Goal: Task Accomplishment & Management: Complete application form

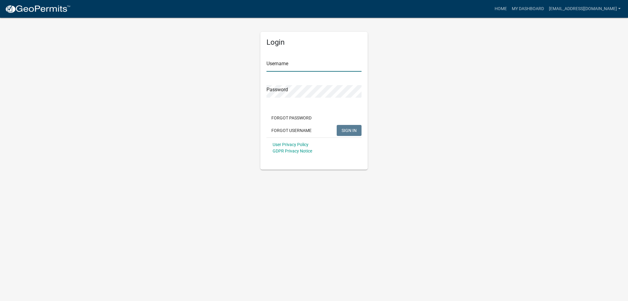
type input "[EMAIL_ADDRESS][DOMAIN_NAME]"
click at [345, 130] on span "SIGN IN" at bounding box center [348, 130] width 15 height 5
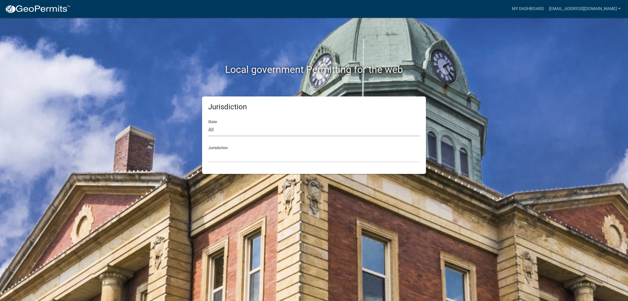
click at [235, 132] on select "All [US_STATE] [US_STATE] [US_STATE] [US_STATE] [US_STATE] [US_STATE] [US_STATE…" at bounding box center [314, 130] width 212 height 13
select select "[US_STATE]"
click at [208, 124] on select "All [US_STATE] [US_STATE] [US_STATE] [US_STATE] [US_STATE] [US_STATE] [US_STATE…" at bounding box center [314, 130] width 212 height 13
click at [226, 152] on select "City of [GEOGRAPHIC_DATA], [US_STATE] City of [GEOGRAPHIC_DATA], [US_STATE] Cit…" at bounding box center [314, 156] width 212 height 13
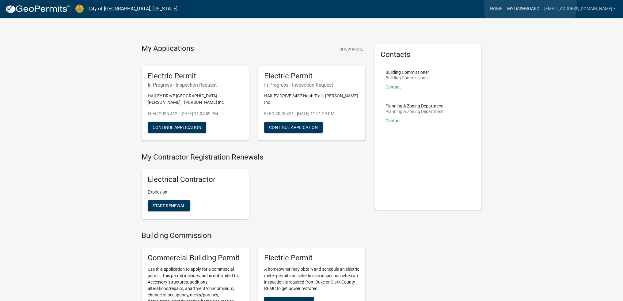
click at [530, 5] on link "My Dashboard" at bounding box center [523, 9] width 37 height 12
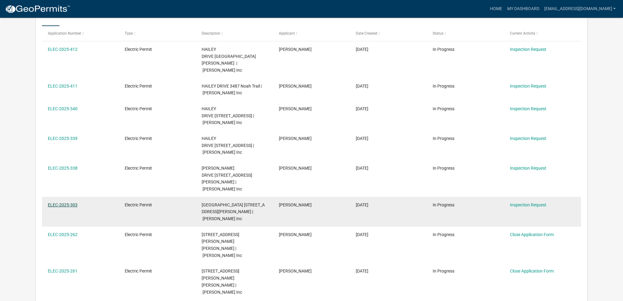
scroll to position [123, 0]
click at [67, 201] on link "ELEC-2025-303" at bounding box center [63, 203] width 30 height 5
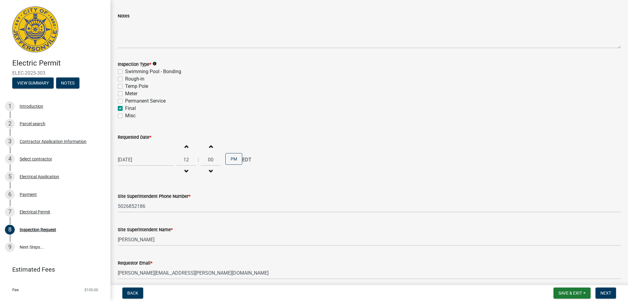
scroll to position [56, 0]
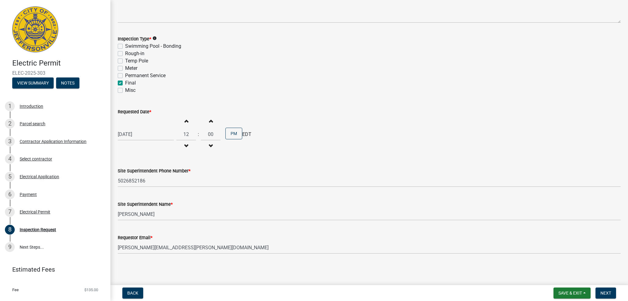
click at [125, 82] on label "Final" at bounding box center [130, 82] width 11 height 7
click at [125, 82] on input "Final" at bounding box center [127, 81] width 4 height 4
checkbox input "false"
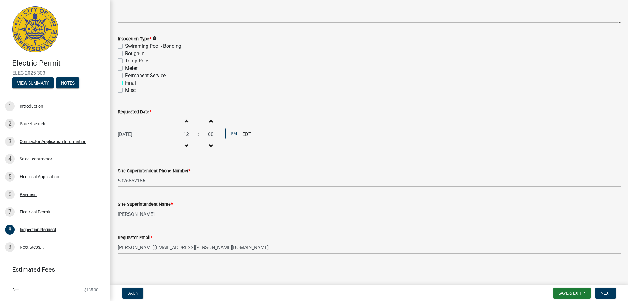
checkbox input "false"
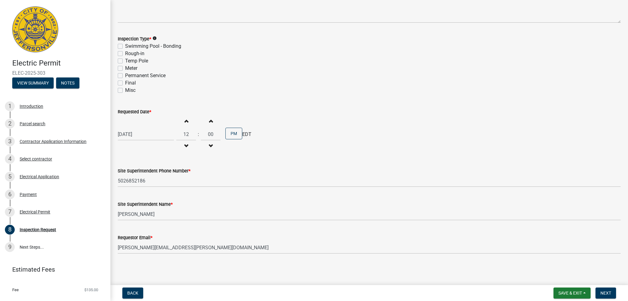
click at [138, 133] on div "[DATE]" at bounding box center [146, 134] width 56 height 13
select select "9"
select select "2025"
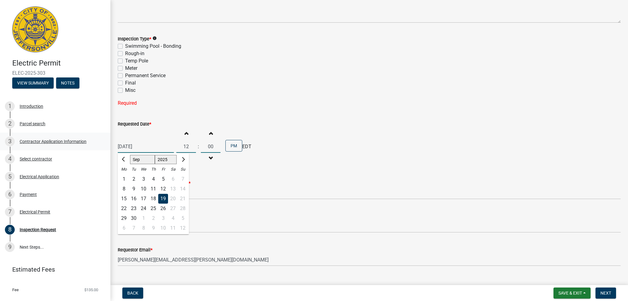
drag, startPoint x: 146, startPoint y: 144, endPoint x: 88, endPoint y: 146, distance: 57.9
click at [88, 146] on div "Electric Permit ELEC-2025-303 View Summary Notes 1 Introduction 2 Parcel search…" at bounding box center [314, 150] width 628 height 301
click at [289, 174] on div "Site Superintendent Phone Number * [PHONE_NUMBER]" at bounding box center [369, 185] width 503 height 29
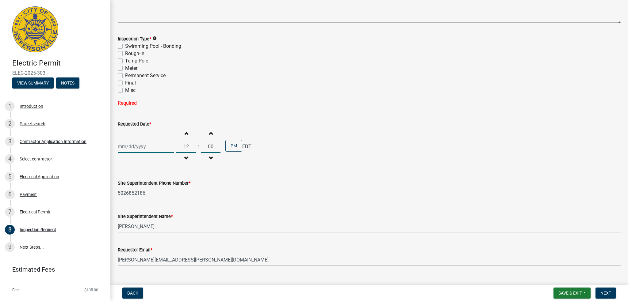
drag, startPoint x: 188, startPoint y: 147, endPoint x: 157, endPoint y: 147, distance: 31.0
click at [157, 147] on div "Increment hours 12 Decrement hours : Increment minutes 00 Decrement minutes PM …" at bounding box center [369, 147] width 503 height 38
drag, startPoint x: 212, startPoint y: 145, endPoint x: 202, endPoint y: 147, distance: 10.0
click at [202, 147] on input "00" at bounding box center [211, 146] width 20 height 13
click at [268, 157] on div "Increment hours Decrement hours : Increment minutes Decrement minutes AM EDT" at bounding box center [369, 147] width 503 height 38
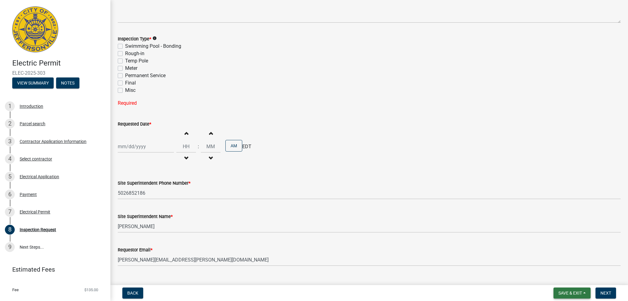
click at [578, 291] on span "Save & Exit" at bounding box center [570, 293] width 24 height 5
click at [565, 274] on button "Save & Exit" at bounding box center [565, 277] width 49 height 15
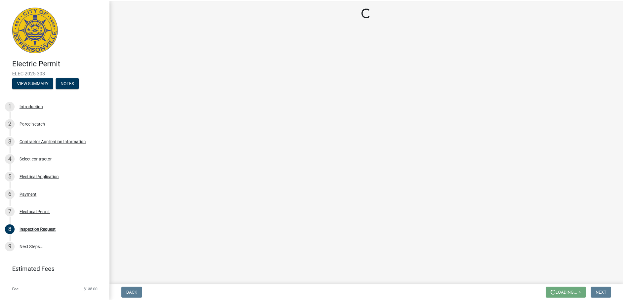
scroll to position [0, 0]
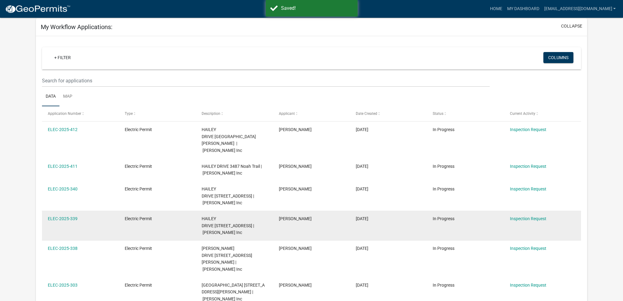
scroll to position [31, 0]
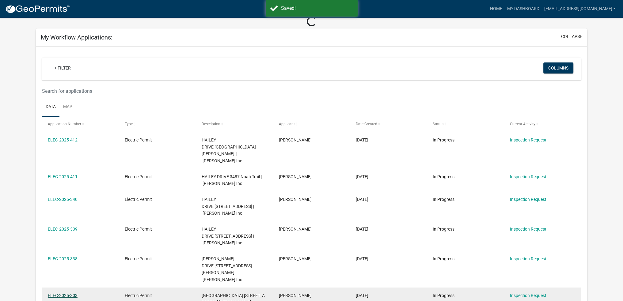
click at [67, 293] on link "ELEC-2025-303" at bounding box center [63, 295] width 30 height 5
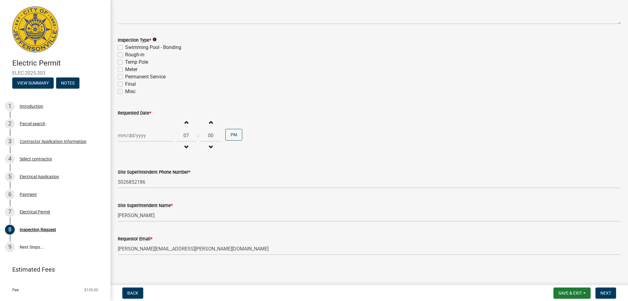
scroll to position [56, 0]
click at [134, 294] on span "Back" at bounding box center [132, 293] width 11 height 5
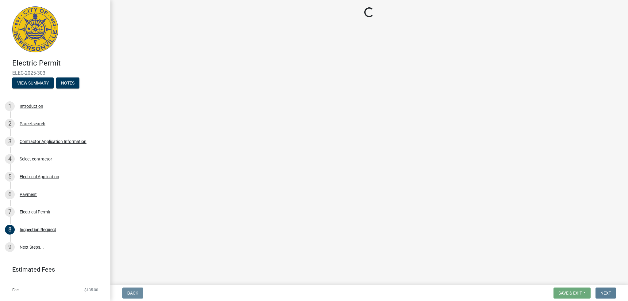
scroll to position [0, 0]
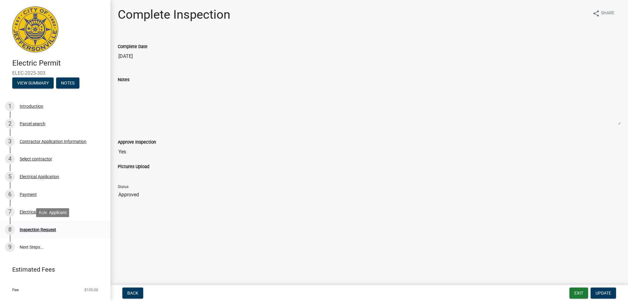
click at [56, 230] on div "8 Inspection Request" at bounding box center [53, 230] width 96 height 10
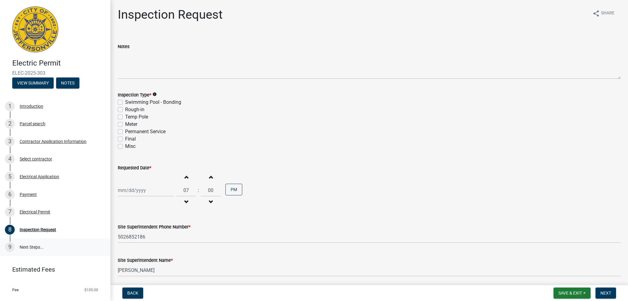
click at [30, 249] on link "9 Next Steps..." at bounding box center [55, 248] width 110 height 18
click at [37, 83] on button "View Summary" at bounding box center [32, 83] width 41 height 11
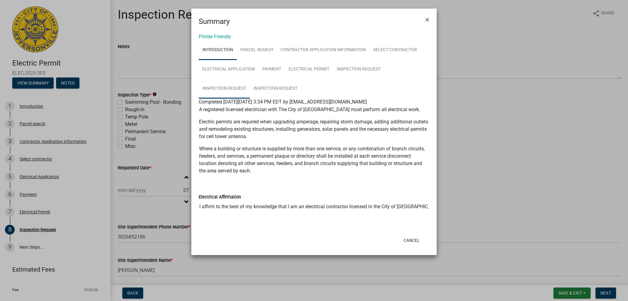
click at [235, 88] on link "Inspection Request" at bounding box center [224, 89] width 51 height 20
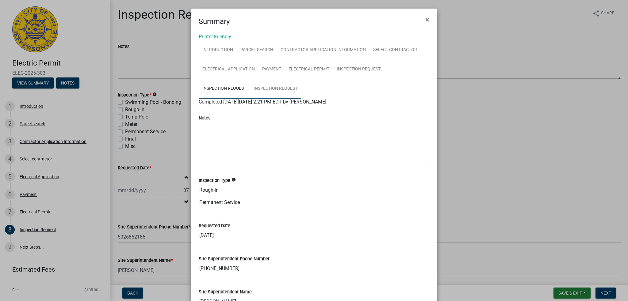
click at [265, 90] on link "Inspection Request" at bounding box center [275, 89] width 51 height 20
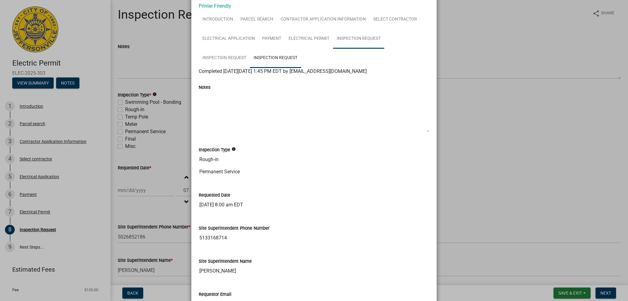
click at [347, 36] on link "Inspection Request" at bounding box center [358, 39] width 51 height 20
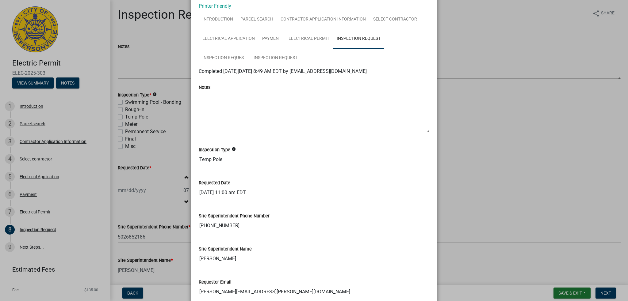
scroll to position [0, 0]
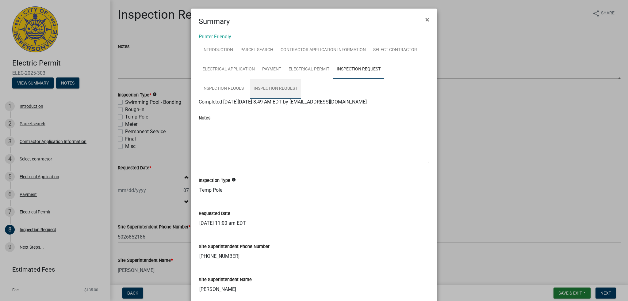
click at [277, 89] on link "Inspection Request" at bounding box center [275, 89] width 51 height 20
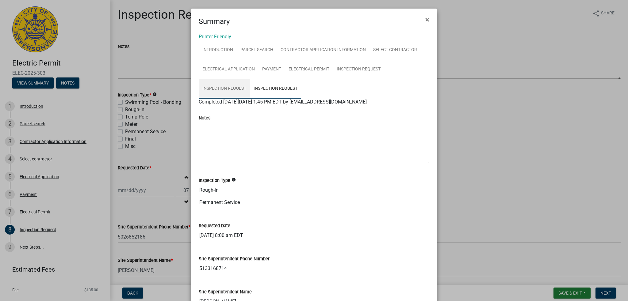
click at [227, 89] on link "Inspection Request" at bounding box center [224, 89] width 51 height 20
click at [425, 18] on span "×" at bounding box center [427, 19] width 4 height 9
